Goal: Use online tool/utility: Utilize a website feature to perform a specific function

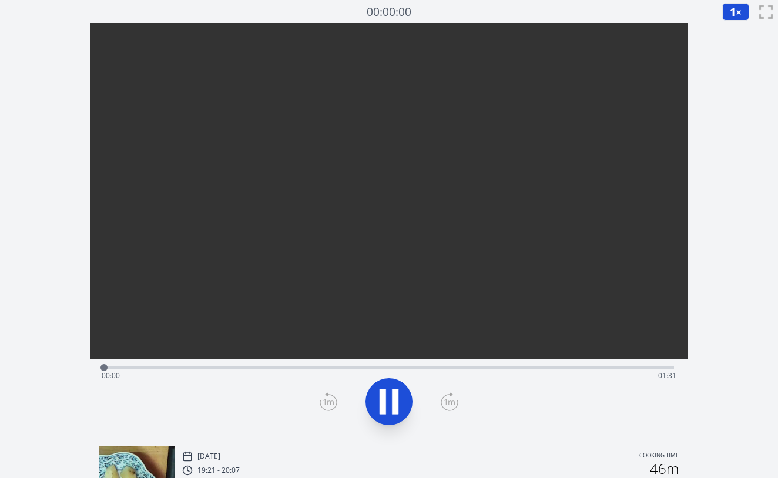
click at [290, 363] on div "Time elapsed: 00:00 Time remaining: 01:31" at bounding box center [389, 367] width 570 height 14
click at [394, 362] on div "Time elapsed: 00:32 Time remaining: 00:59" at bounding box center [389, 367] width 570 height 14
click at [384, 367] on div "Time elapsed: 00:47 Time remaining: 00:43" at bounding box center [389, 376] width 575 height 19
click at [361, 367] on div "Time elapsed: 00:44 Time remaining: 00:46" at bounding box center [389, 376] width 575 height 19
click at [443, 370] on div "Time elapsed: 00:46 Time remaining: 00:44" at bounding box center [389, 376] width 575 height 19
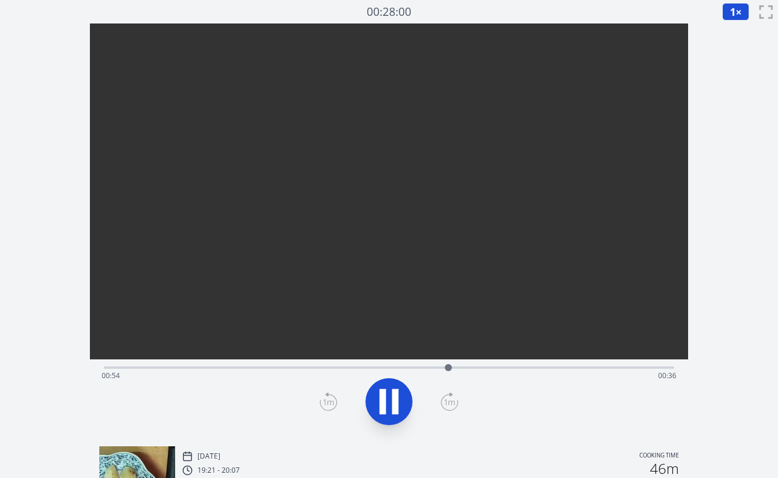
click at [396, 395] on icon at bounding box center [395, 402] width 6 height 25
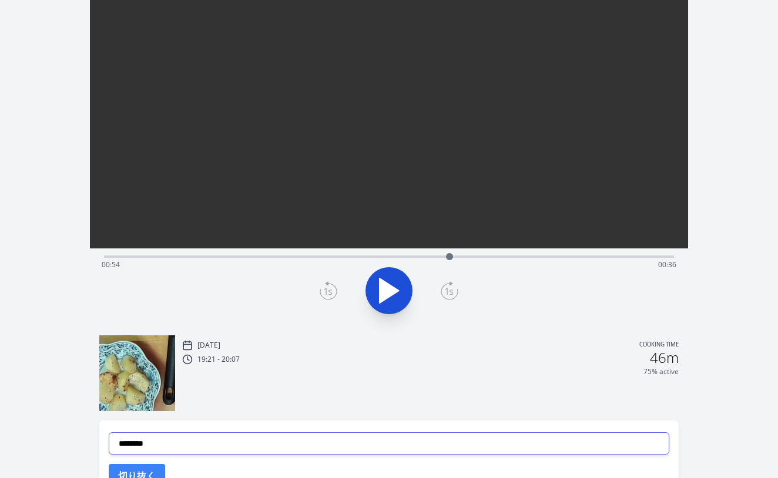
scroll to position [108, 0]
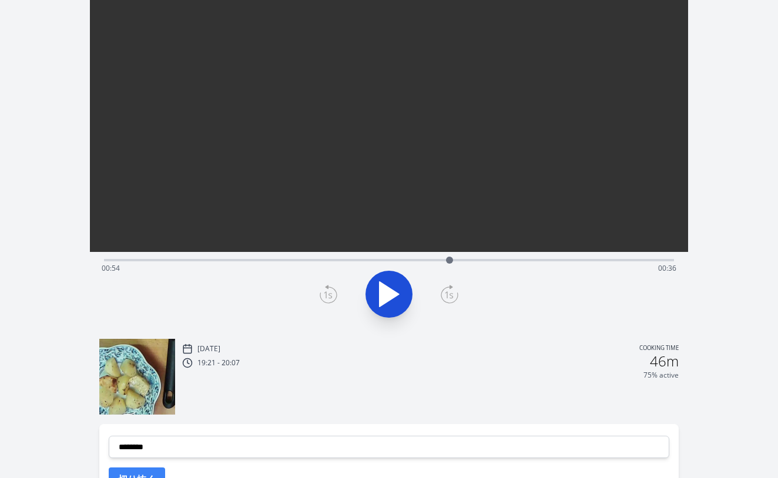
click at [519, 261] on div "Time elapsed: 00:54 Time remaining: 00:36" at bounding box center [389, 268] width 575 height 19
click at [557, 261] on div "Time elapsed: 01:05 Time remaining: 00:25" at bounding box center [389, 268] width 575 height 19
click at [520, 261] on div "Time elapsed: 01:11 Time remaining: 00:19" at bounding box center [389, 268] width 575 height 19
click at [496, 257] on div "Time elapsed: 01:05 Time remaining: 00:25" at bounding box center [389, 259] width 570 height 14
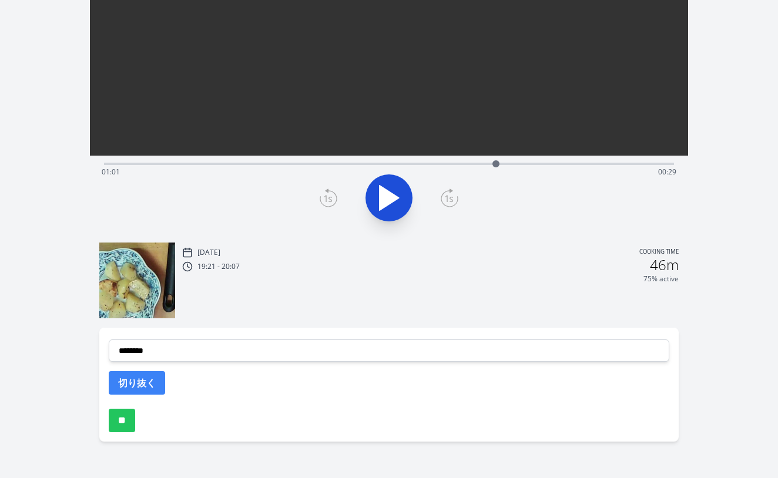
scroll to position [204, 0]
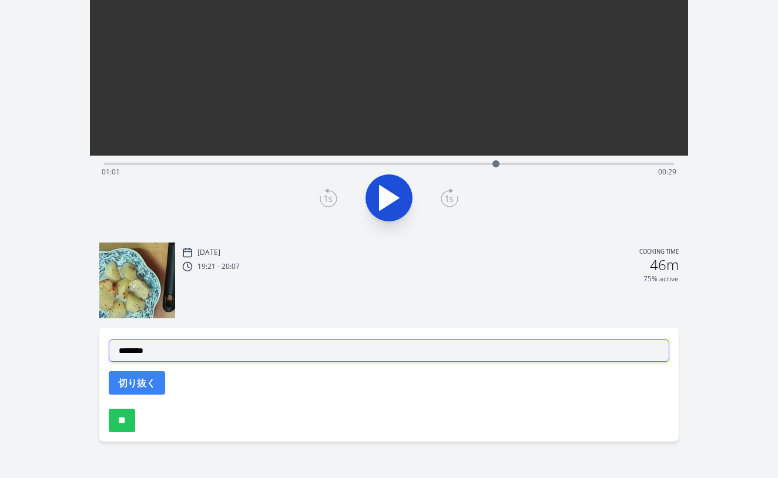
select select "**********"
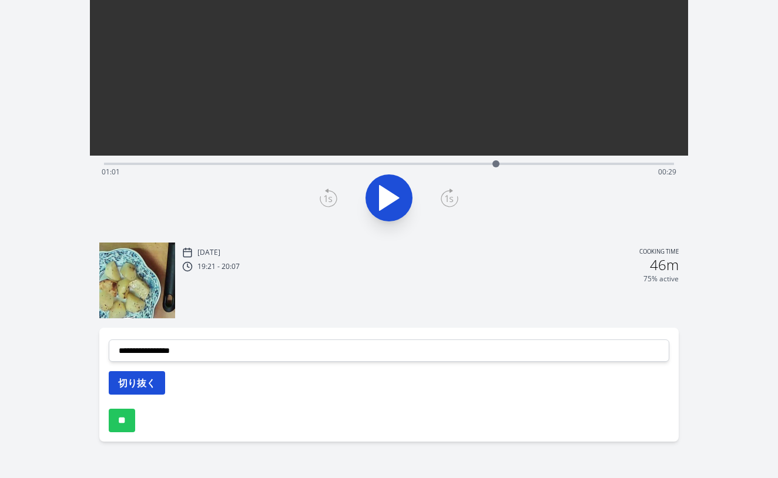
click at [142, 380] on button "切り抜く" at bounding box center [137, 383] width 56 height 24
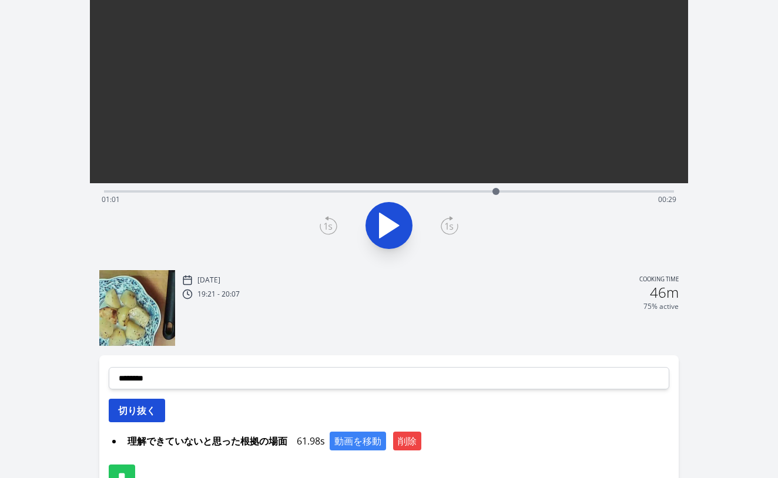
scroll to position [112, 0]
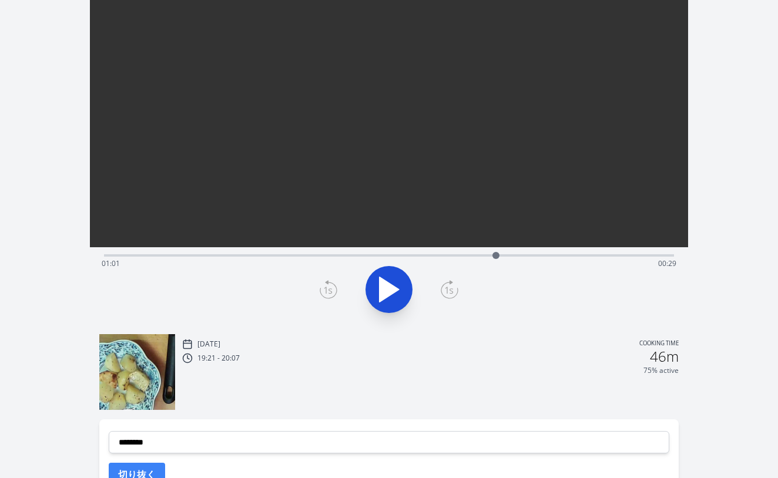
click at [653, 253] on div "Time elapsed: 01:01 Time remaining: 00:29" at bounding box center [389, 254] width 570 height 14
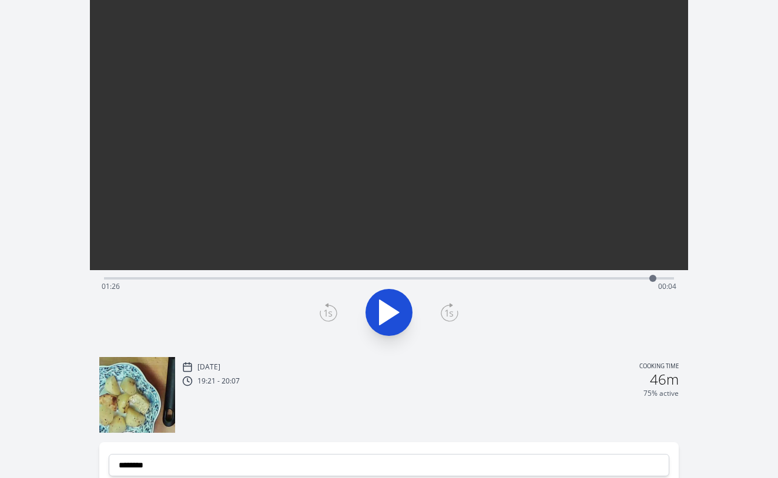
scroll to position [77, 0]
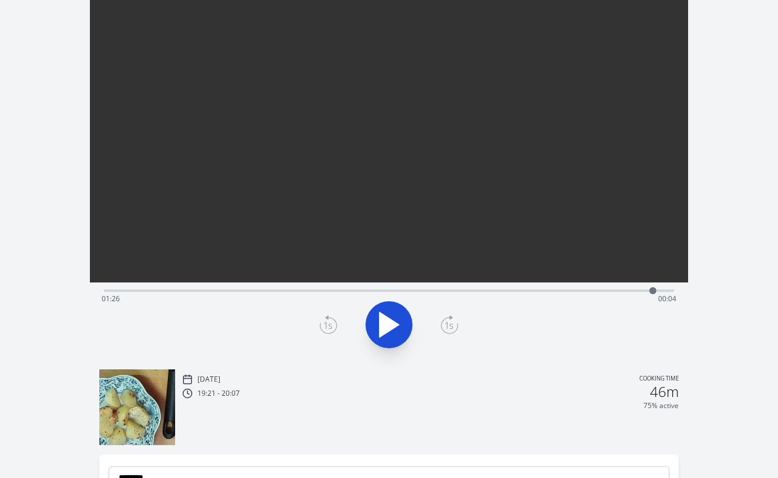
click at [628, 291] on div "Time elapsed: 01:26 Time remaining: 00:04" at bounding box center [389, 299] width 575 height 19
click at [595, 290] on div "Time elapsed: 01:22 Time remaining: 00:08" at bounding box center [389, 299] width 575 height 19
click at [580, 292] on div "Time elapsed: 01:17 Time remaining: 00:13" at bounding box center [389, 299] width 575 height 19
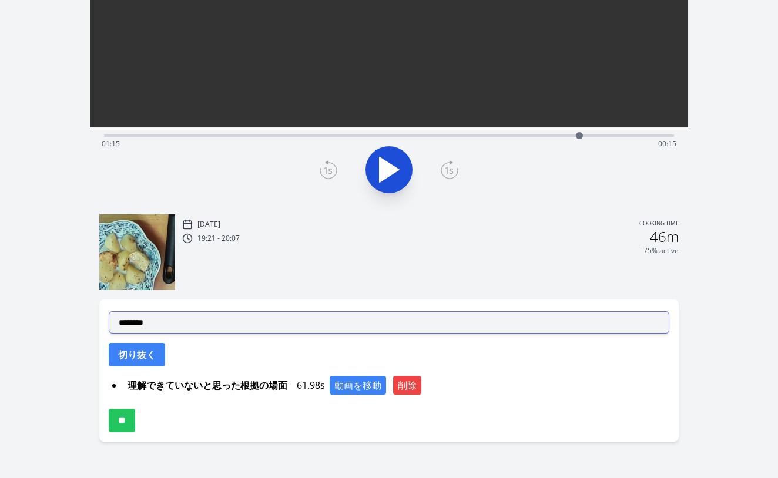
scroll to position [232, 0]
select select "**********"
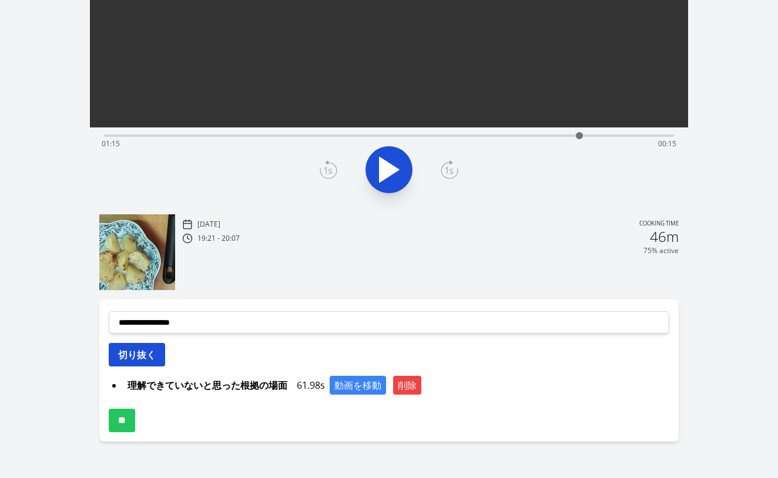
click at [155, 355] on button "切り抜く" at bounding box center [137, 355] width 56 height 24
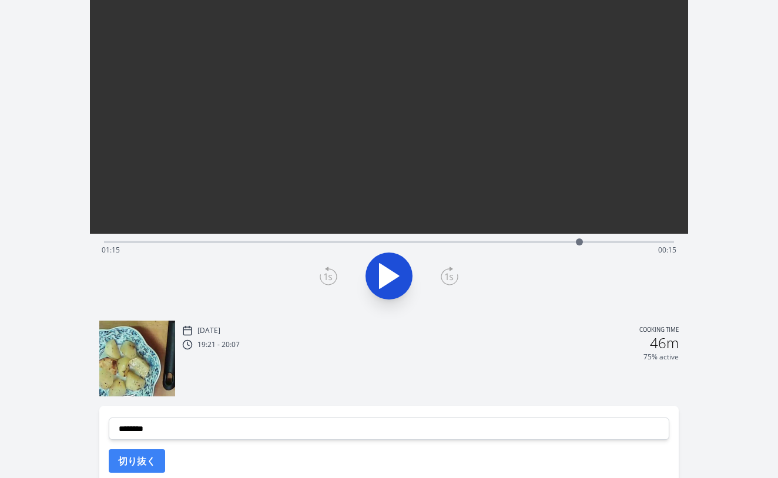
scroll to position [91, 0]
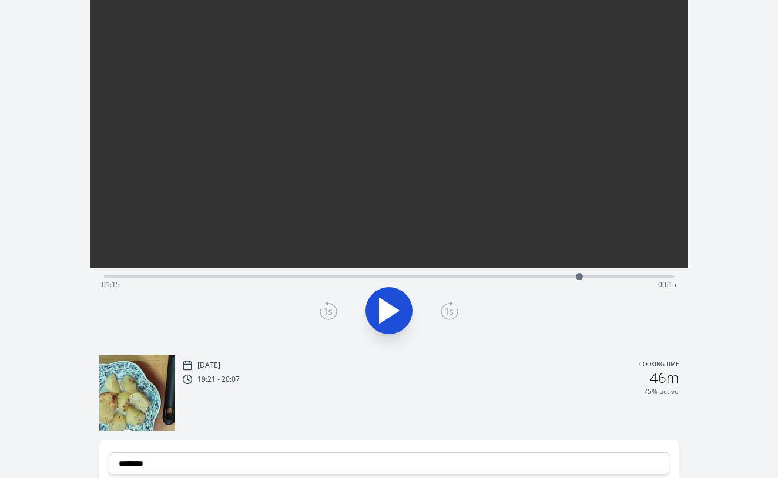
click at [574, 277] on div at bounding box center [580, 277] width 18 height 18
click at [591, 277] on div "Time elapsed: 01:14 Time remaining: 00:16" at bounding box center [389, 285] width 575 height 19
click at [582, 277] on div at bounding box center [591, 277] width 18 height 18
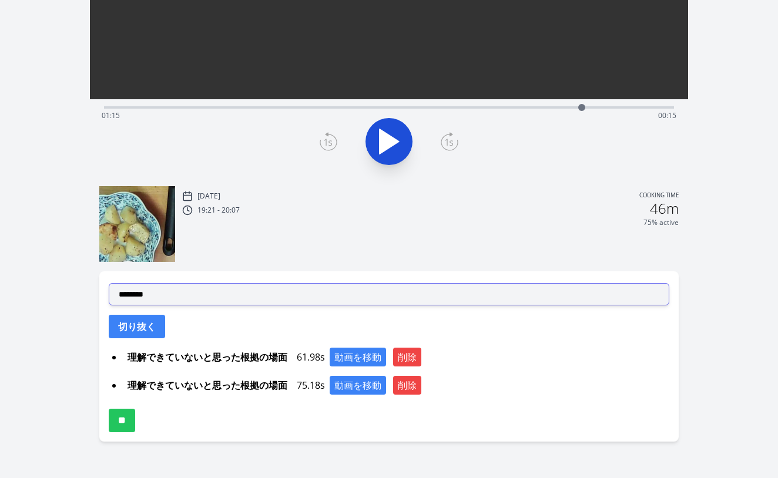
scroll to position [260, 0]
select select "**********"
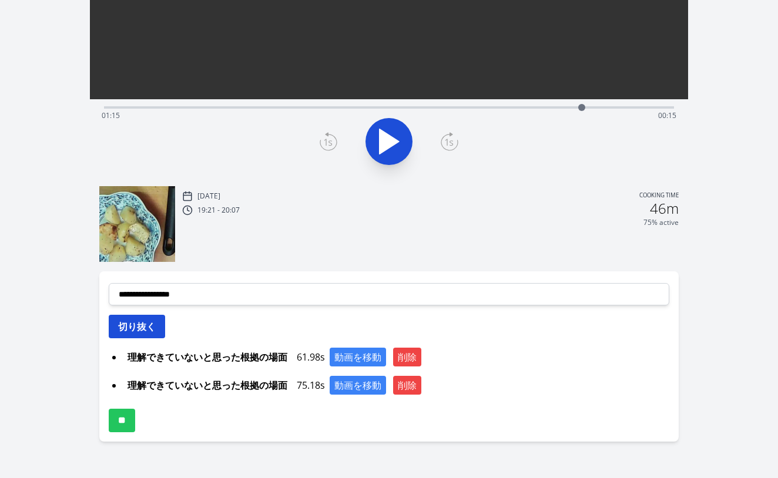
click at [151, 328] on button "切り抜く" at bounding box center [137, 327] width 56 height 24
select select
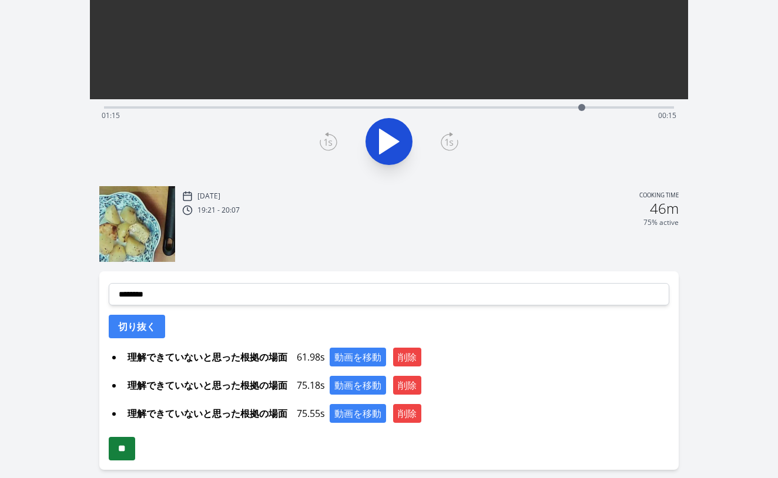
click at [122, 456] on input "**" at bounding box center [122, 449] width 26 height 24
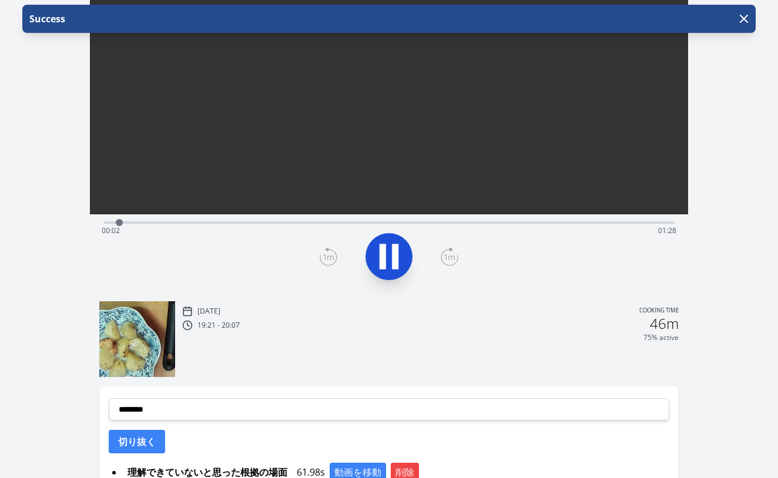
scroll to position [225, 0]
